Goal: Task Accomplishment & Management: Use online tool/utility

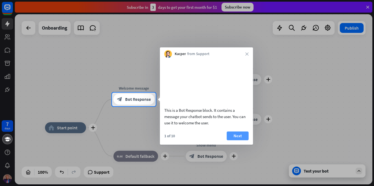
click at [230, 140] on button "Next" at bounding box center [237, 135] width 22 height 9
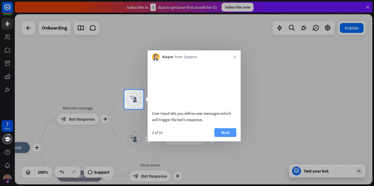
click at [228, 137] on button "Next" at bounding box center [225, 132] width 22 height 9
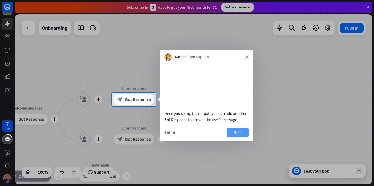
click at [235, 137] on button "Next" at bounding box center [237, 132] width 22 height 9
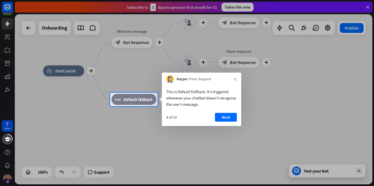
click at [226, 112] on div "This is Default Fallback. It’s triggered whenever your chatbot doesn't recogniz…" at bounding box center [201, 104] width 79 height 43
click at [226, 116] on button "Next" at bounding box center [226, 117] width 22 height 9
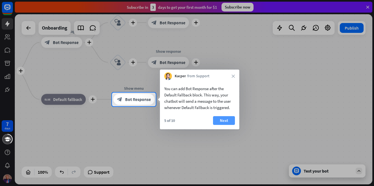
click at [226, 120] on button "Next" at bounding box center [224, 120] width 22 height 9
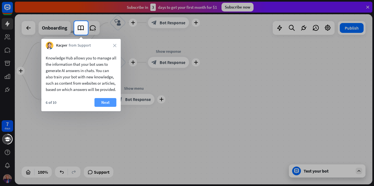
click at [101, 107] on button "Next" at bounding box center [105, 102] width 22 height 9
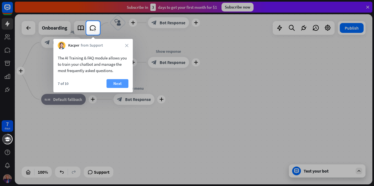
click at [117, 82] on button "Next" at bounding box center [117, 83] width 22 height 9
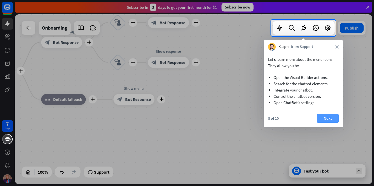
click at [325, 116] on button "Next" at bounding box center [327, 118] width 22 height 9
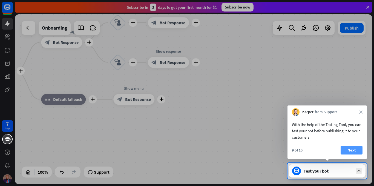
click at [358, 151] on button "Next" at bounding box center [351, 150] width 22 height 9
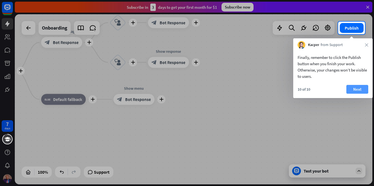
click at [353, 88] on button "Next" at bounding box center [357, 89] width 22 height 9
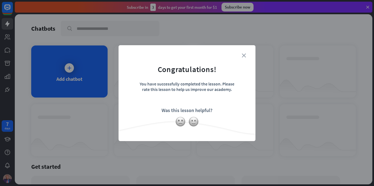
click at [243, 54] on icon "close" at bounding box center [244, 55] width 4 height 4
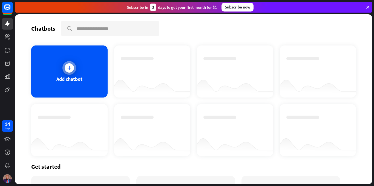
click at [88, 66] on div "Add chatbot" at bounding box center [69, 71] width 76 height 52
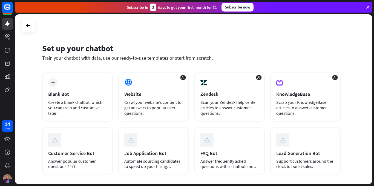
drag, startPoint x: 373, startPoint y: 67, endPoint x: 373, endPoint y: 93, distance: 26.3
click at [373, 93] on div "Set up your chatbot Train your chatbot with data, use our ready-to-use template…" at bounding box center [194, 99] width 359 height 171
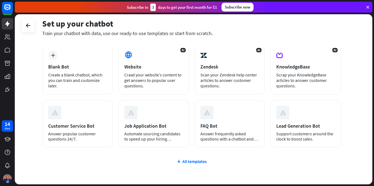
scroll to position [26, 0]
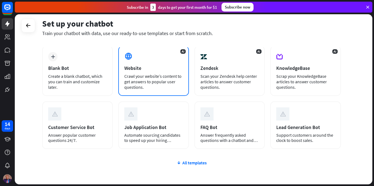
click at [172, 66] on div "Website" at bounding box center [153, 68] width 59 height 6
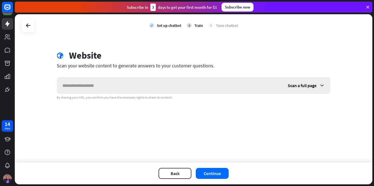
click at [145, 87] on input "text" at bounding box center [169, 85] width 225 height 16
click at [323, 85] on icon at bounding box center [321, 85] width 5 height 5
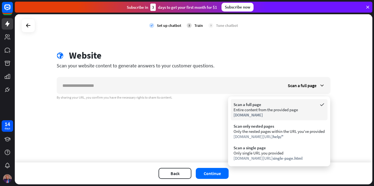
click at [323, 104] on icon at bounding box center [321, 104] width 5 height 5
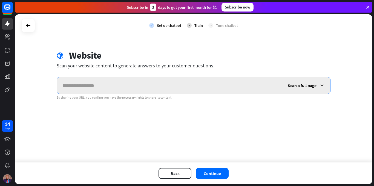
click at [224, 89] on input "text" at bounding box center [169, 85] width 225 height 16
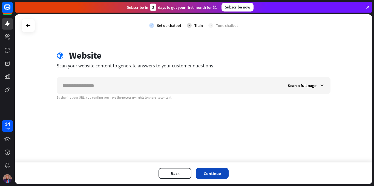
click at [219, 171] on button "Continue" at bounding box center [212, 173] width 33 height 11
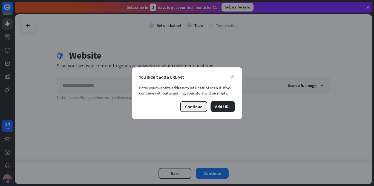
click at [194, 106] on button "Continue" at bounding box center [193, 106] width 27 height 11
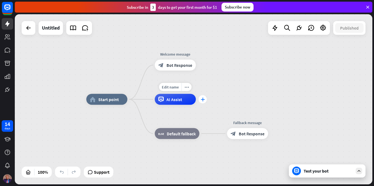
click at [205, 100] on div "plus" at bounding box center [202, 99] width 8 height 8
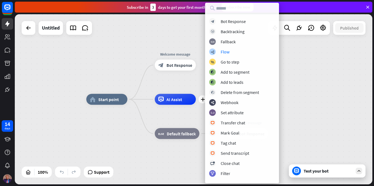
click at [136, 58] on div "home_2 Start point Welcome message block_bot_response Bot Response plus AI Assi…" at bounding box center [193, 99] width 357 height 170
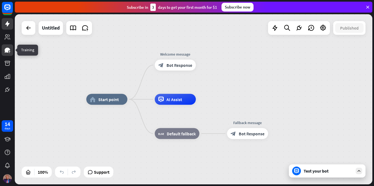
click at [8, 52] on icon at bounding box center [7, 50] width 7 height 7
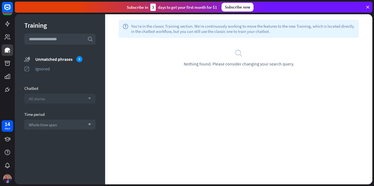
click at [48, 96] on div "All stories arrow_down" at bounding box center [59, 99] width 71 height 10
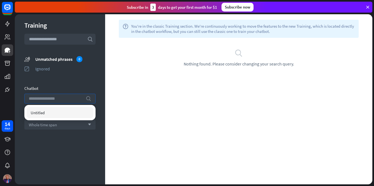
click at [48, 96] on input "search" at bounding box center [56, 98] width 54 height 9
click at [46, 37] on input "text" at bounding box center [59, 39] width 71 height 11
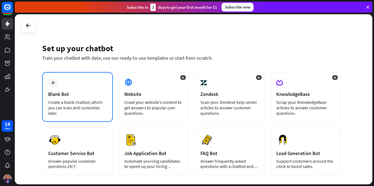
click at [86, 92] on div "Blank Bot" at bounding box center [77, 94] width 59 height 6
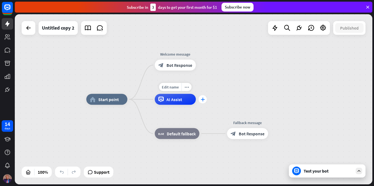
click at [203, 98] on icon "plus" at bounding box center [202, 99] width 4 height 4
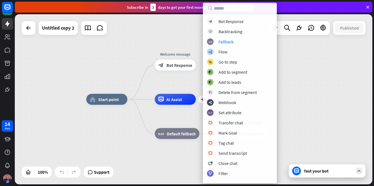
click at [312, 63] on div "home_2 Start point Welcome message block_bot_response Bot Response plus AI Assi…" at bounding box center [193, 99] width 357 height 170
